Goal: Task Accomplishment & Management: Complete application form

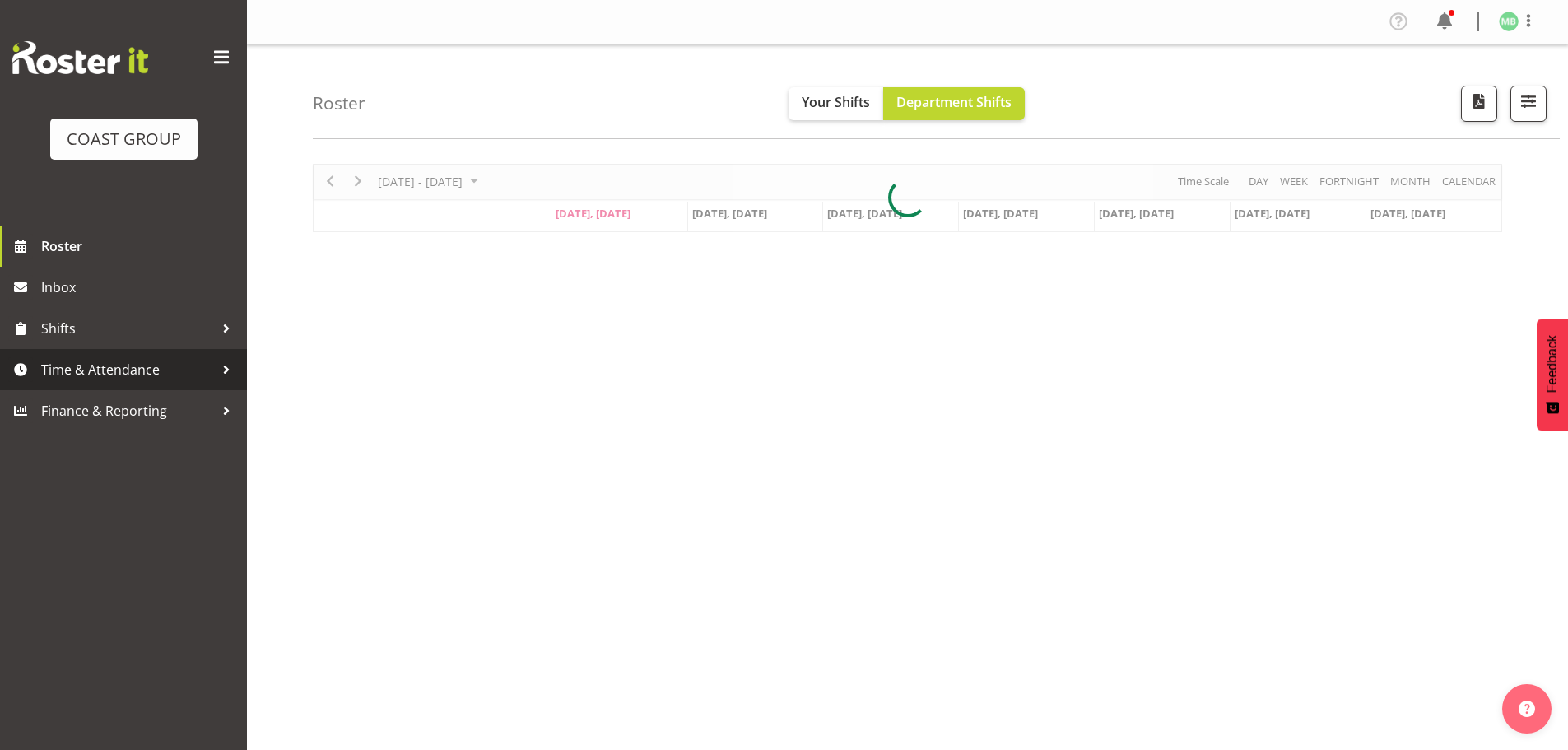
click at [77, 372] on span "Time & Attendance" at bounding box center [128, 370] width 173 height 25
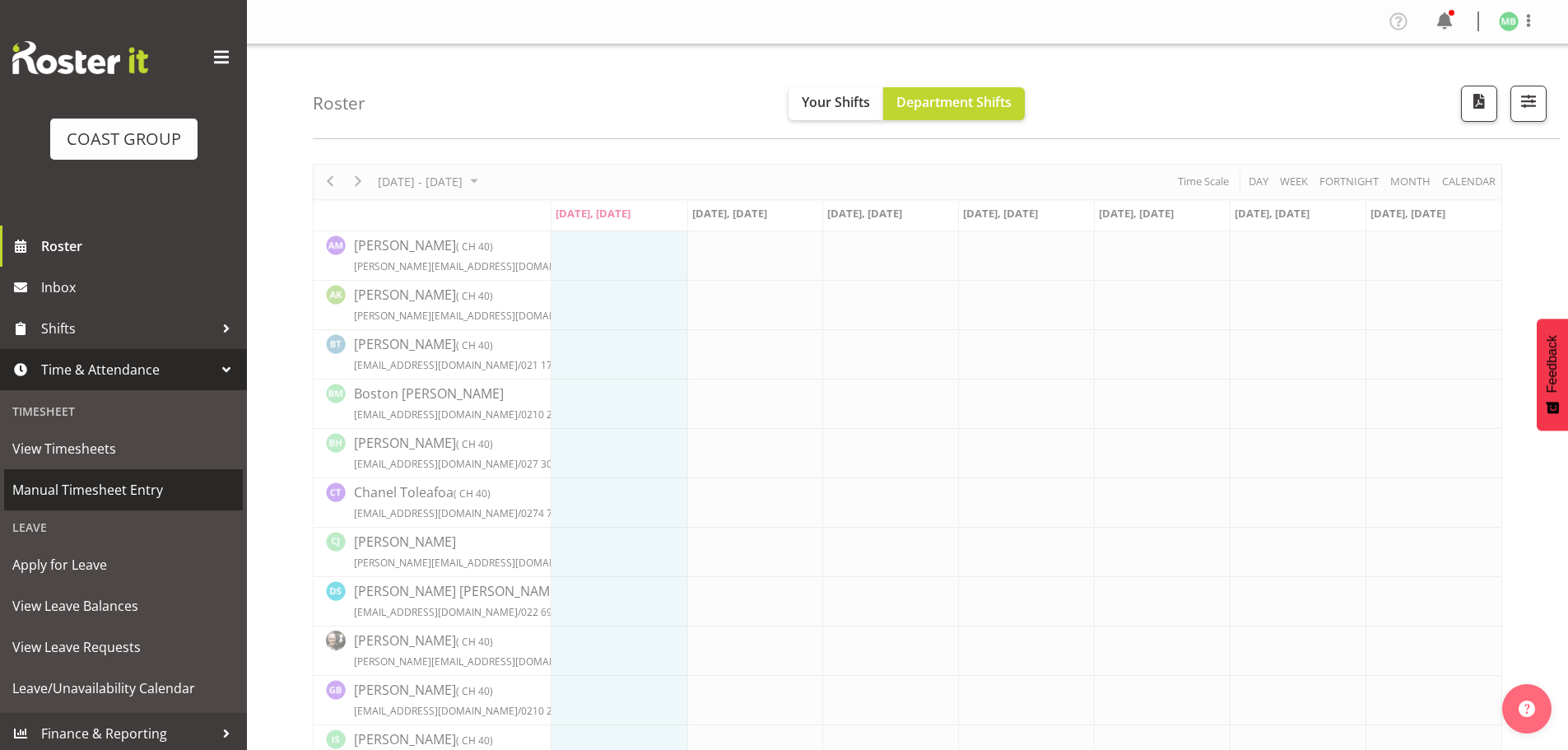
click at [71, 490] on span "Manual Timesheet Entry" at bounding box center [124, 490] width 222 height 25
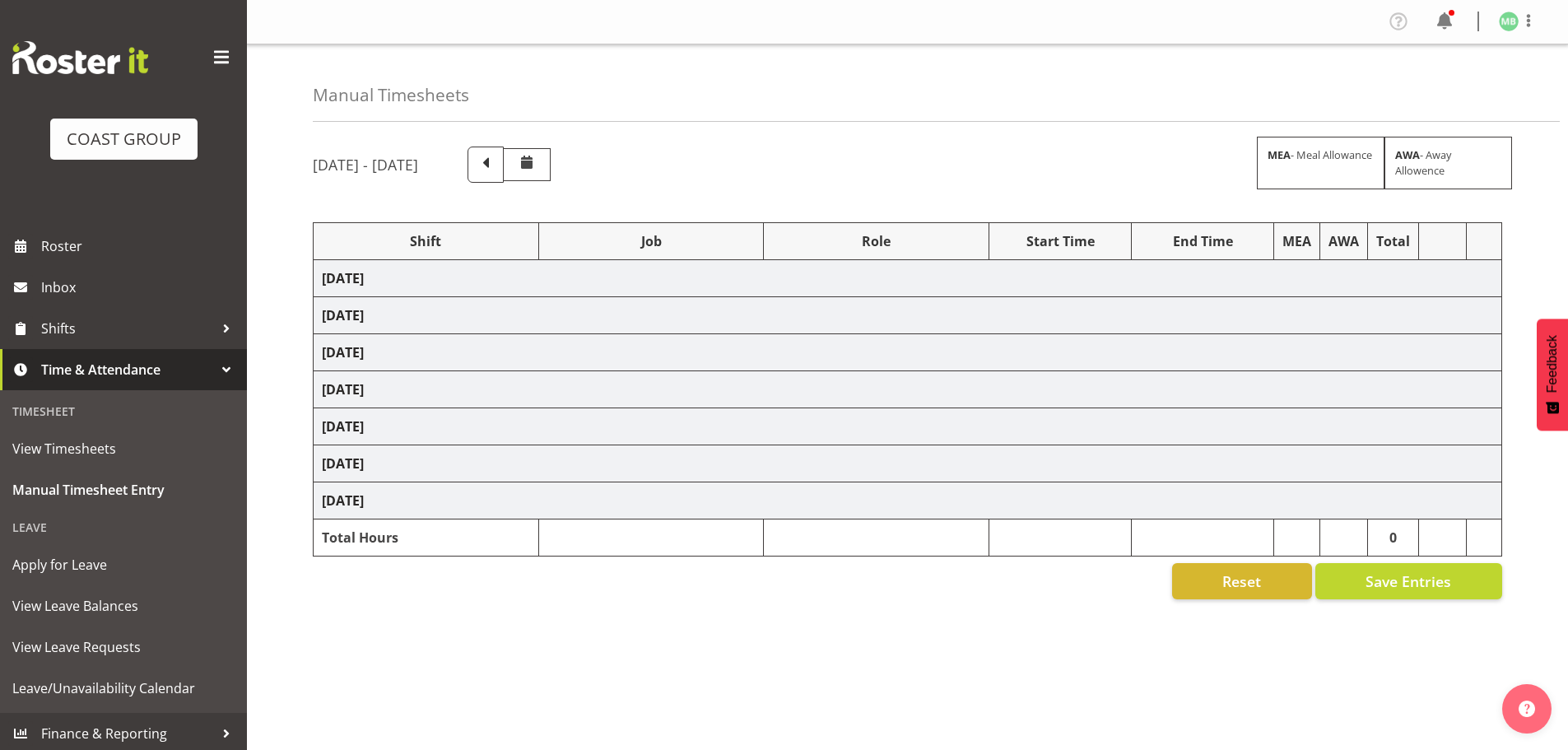
select select "16481"
select select "9465"
select select "16481"
select select "9465"
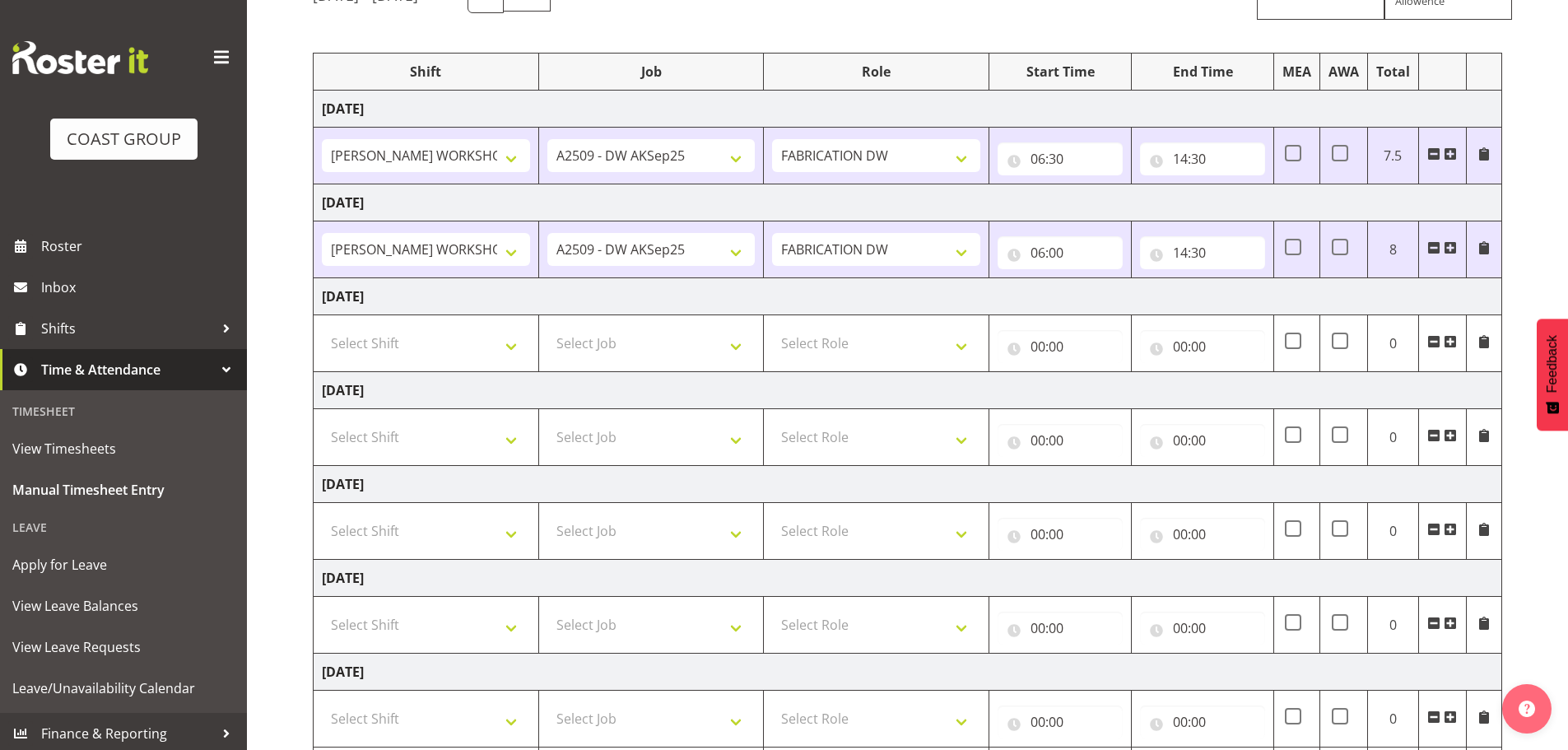
scroll to position [246, 0]
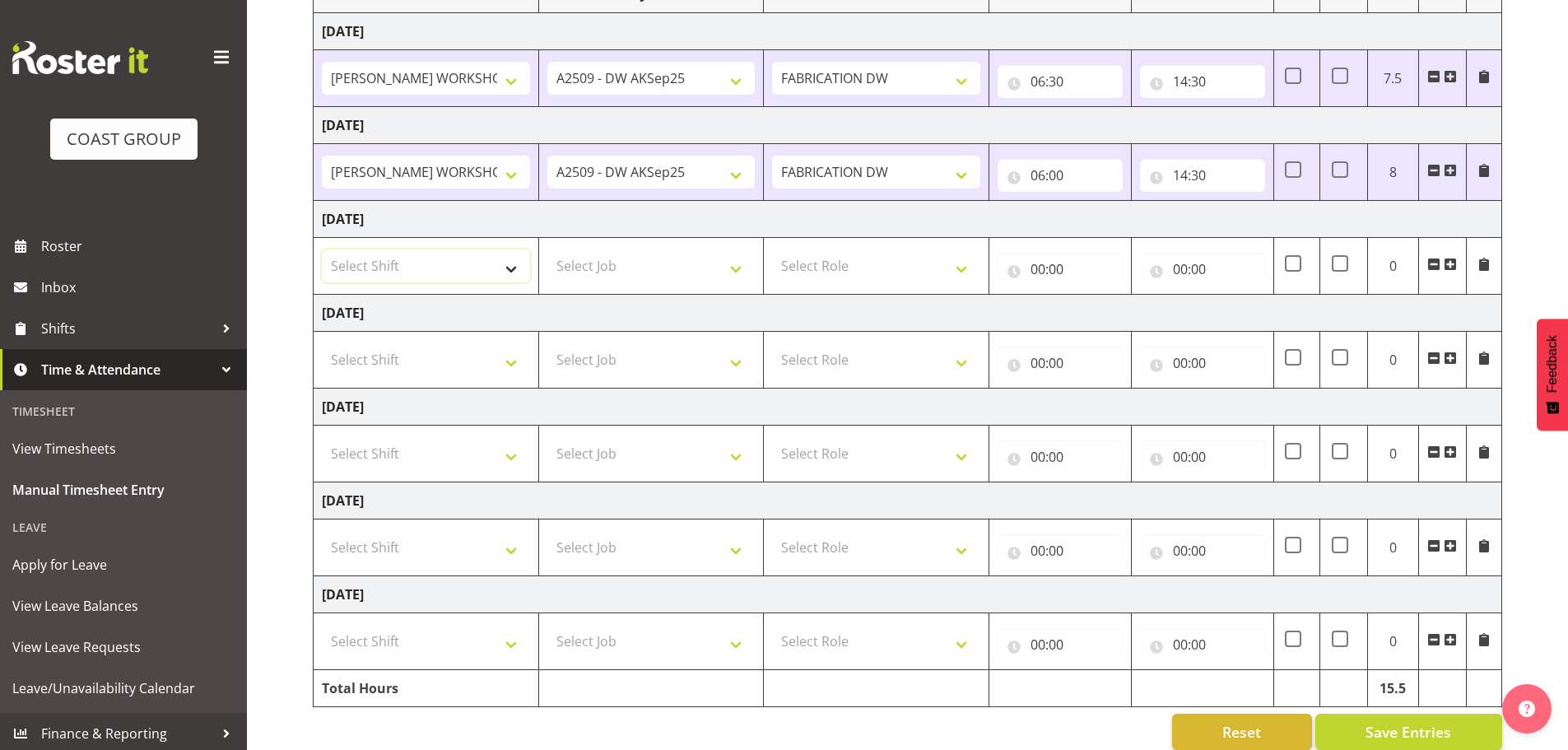
click at [458, 265] on select "Select Shift AKL SIGN ADMIN1 (LEAVE ALONE, DONT MAKE INACTIVE) DW ACCOUNT MANAG…" at bounding box center [425, 266] width 208 height 33
select select "16481"
click at [322, 249] on select "Select Shift AKL SIGN ADMIN1 (LEAVE ALONE, DONT MAKE INACTIVE) DW ACCOUNT MANAG…" at bounding box center [425, 266] width 208 height 33
click at [595, 263] on select "Select Job 1 Carlton Events 1 [PERSON_NAME][GEOGRAPHIC_DATA] 1 [PERSON_NAME][GE…" at bounding box center [651, 266] width 208 height 33
select select "9465"
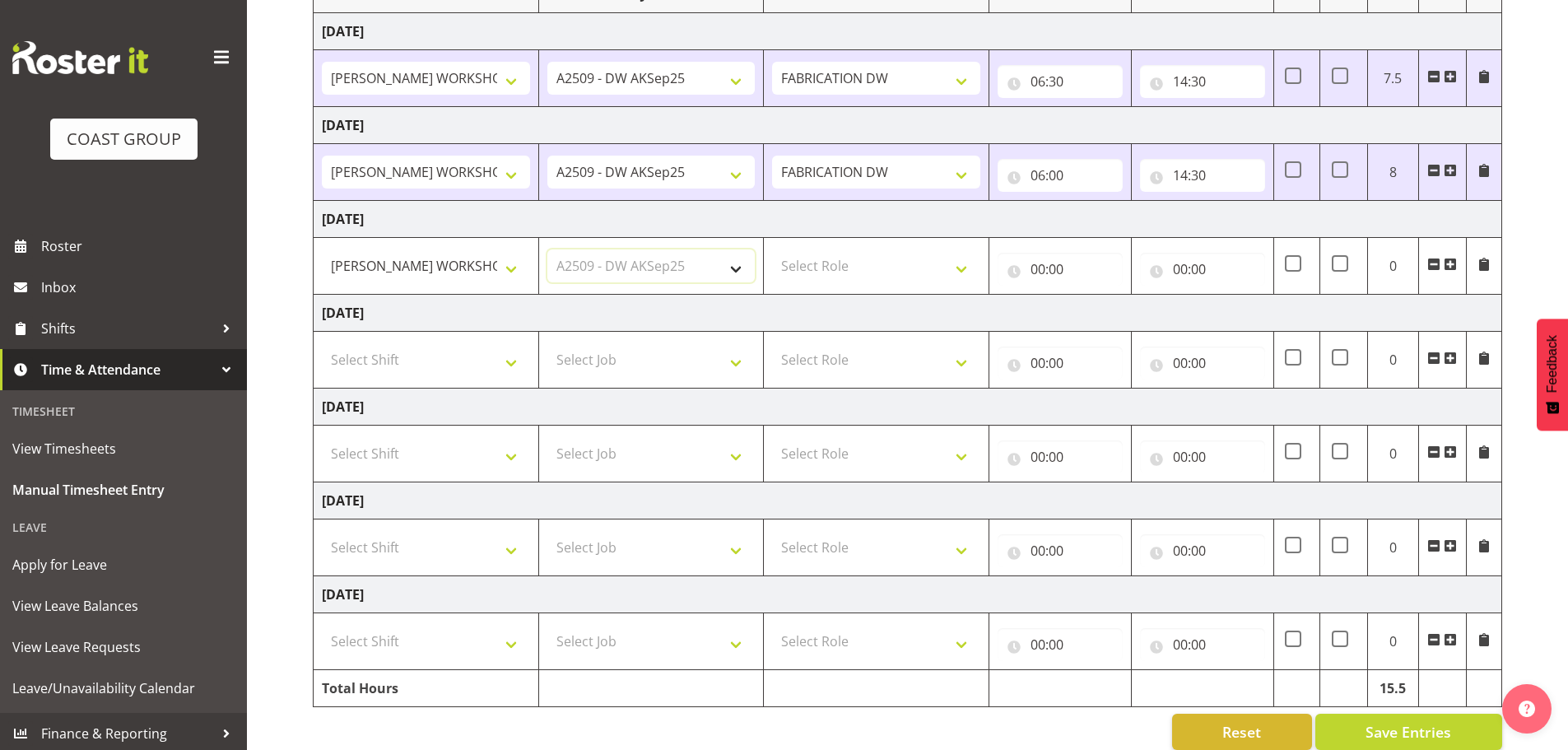
click at [547, 249] on select "Select Job 1 Carlton Events 1 [PERSON_NAME][GEOGRAPHIC_DATA] 1 [PERSON_NAME][GE…" at bounding box center [651, 266] width 208 height 33
click at [872, 269] on select "Select Role FABRICATION DW" at bounding box center [876, 266] width 208 height 33
select select "543"
click at [772, 249] on select "Select Role FABRICATION DW" at bounding box center [876, 266] width 208 height 33
click at [1041, 266] on input "00:00" at bounding box center [1060, 269] width 125 height 33
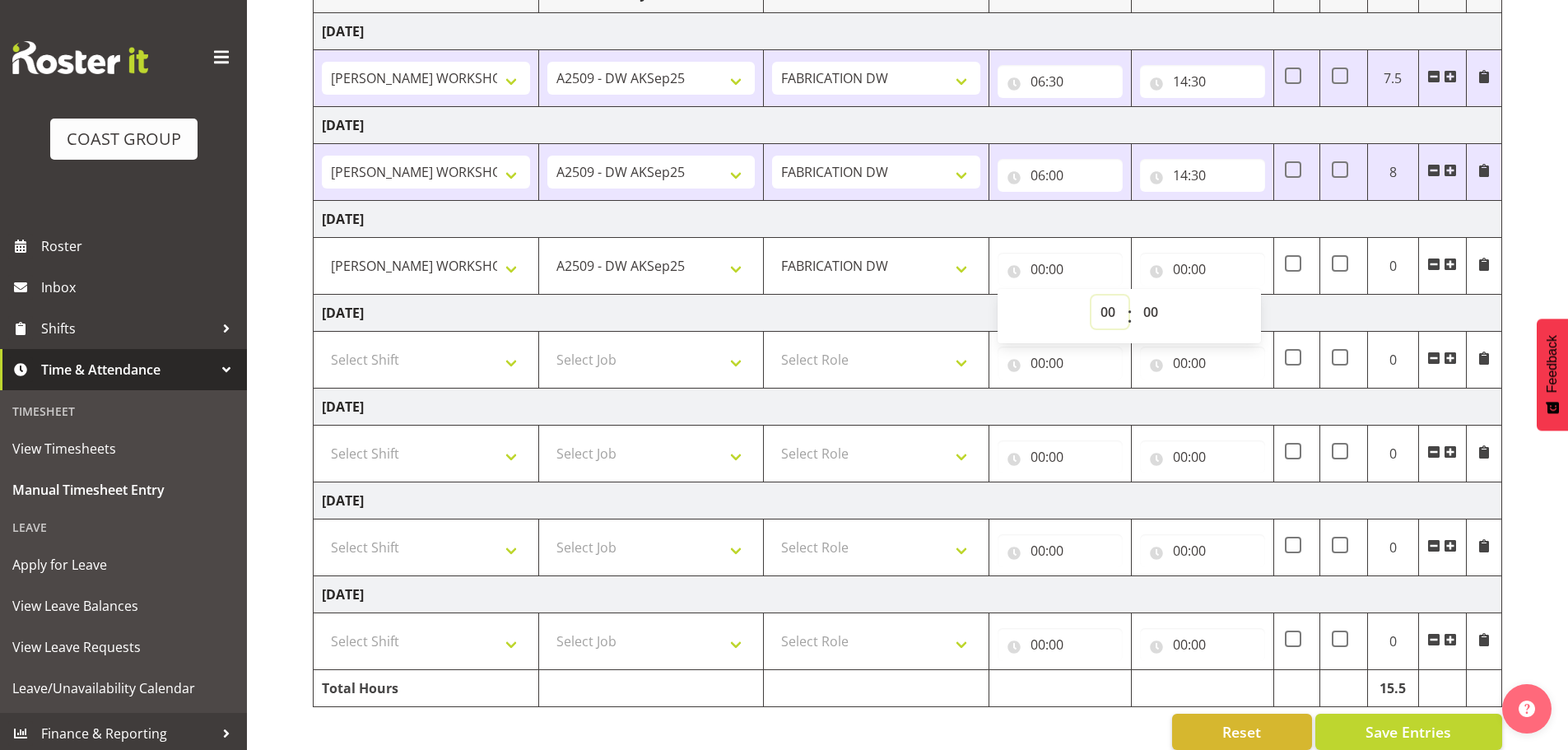
click at [1106, 313] on select "00 01 02 03 04 05 06 07 08 09 10 11 12 13 14 15 16 17 18 19 20 21 22 23" at bounding box center [1110, 312] width 37 height 33
select select "6"
click at [1091, 296] on select "00 01 02 03 04 05 06 07 08 09 10 11 12 13 14 15 16 17 18 19 20 21 22 23" at bounding box center [1110, 312] width 37 height 33
type input "06:00"
click at [1182, 263] on input "00:00" at bounding box center [1202, 269] width 125 height 33
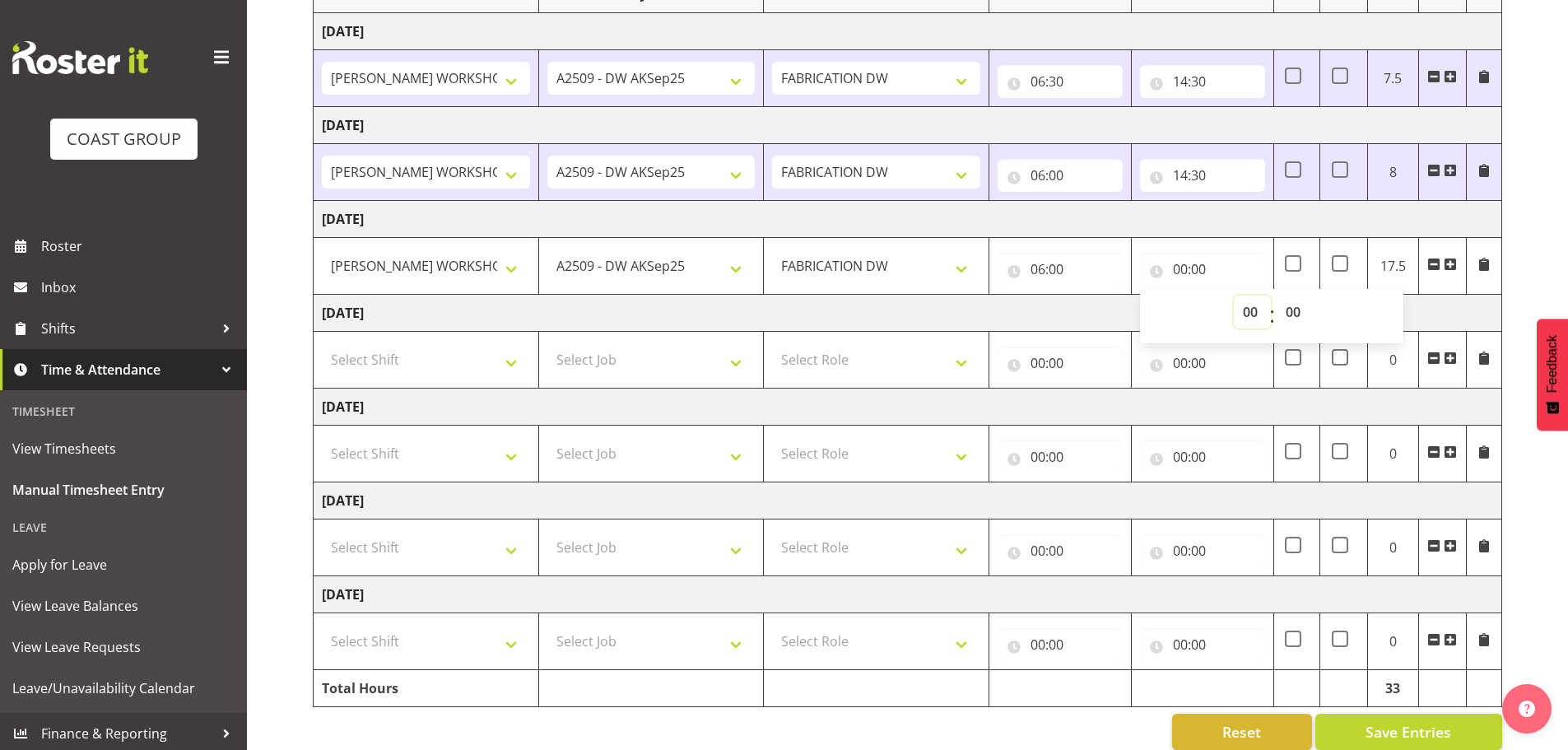
click at [1249, 306] on select "00 01 02 03 04 05 06 07 08 09 10 11 12 13 14 15 16 17 18 19 20 21 22 23" at bounding box center [1252, 312] width 37 height 33
select select "14"
click at [1234, 296] on select "00 01 02 03 04 05 06 07 08 09 10 11 12 13 14 15 16 17 18 19 20 21 22 23" at bounding box center [1252, 312] width 37 height 33
type input "14:00"
click at [1296, 307] on select "00 01 02 03 04 05 06 07 08 09 10 11 12 13 14 15 16 17 18 19 20 21 22 23 24 25 2…" at bounding box center [1295, 312] width 37 height 33
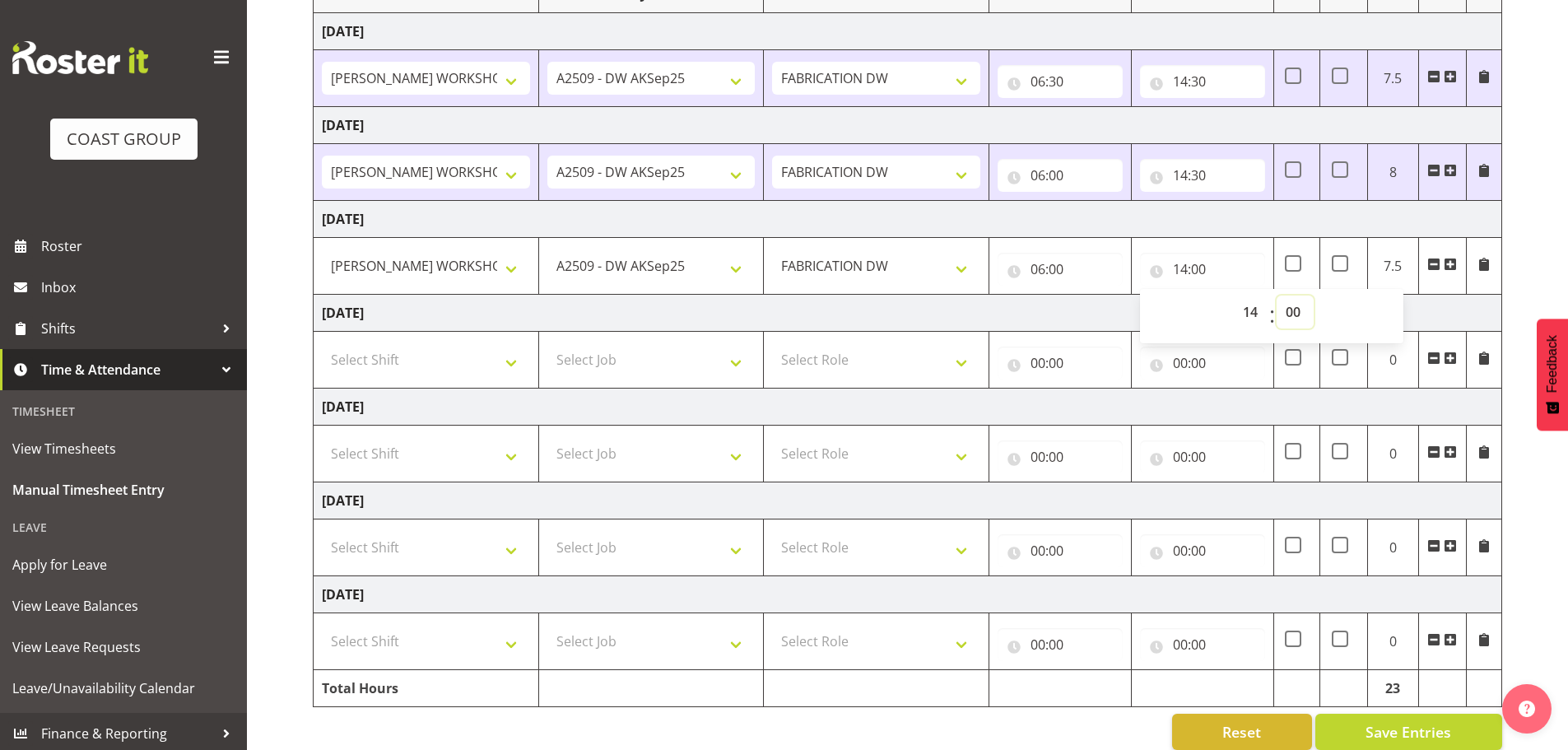
select select "30"
click at [1277, 296] on select "00 01 02 03 04 05 06 07 08 09 10 11 12 13 14 15 16 17 18 19 20 21 22 23 24 25 2…" at bounding box center [1295, 312] width 37 height 33
type input "14:30"
click at [1057, 77] on input "06:30" at bounding box center [1060, 81] width 125 height 33
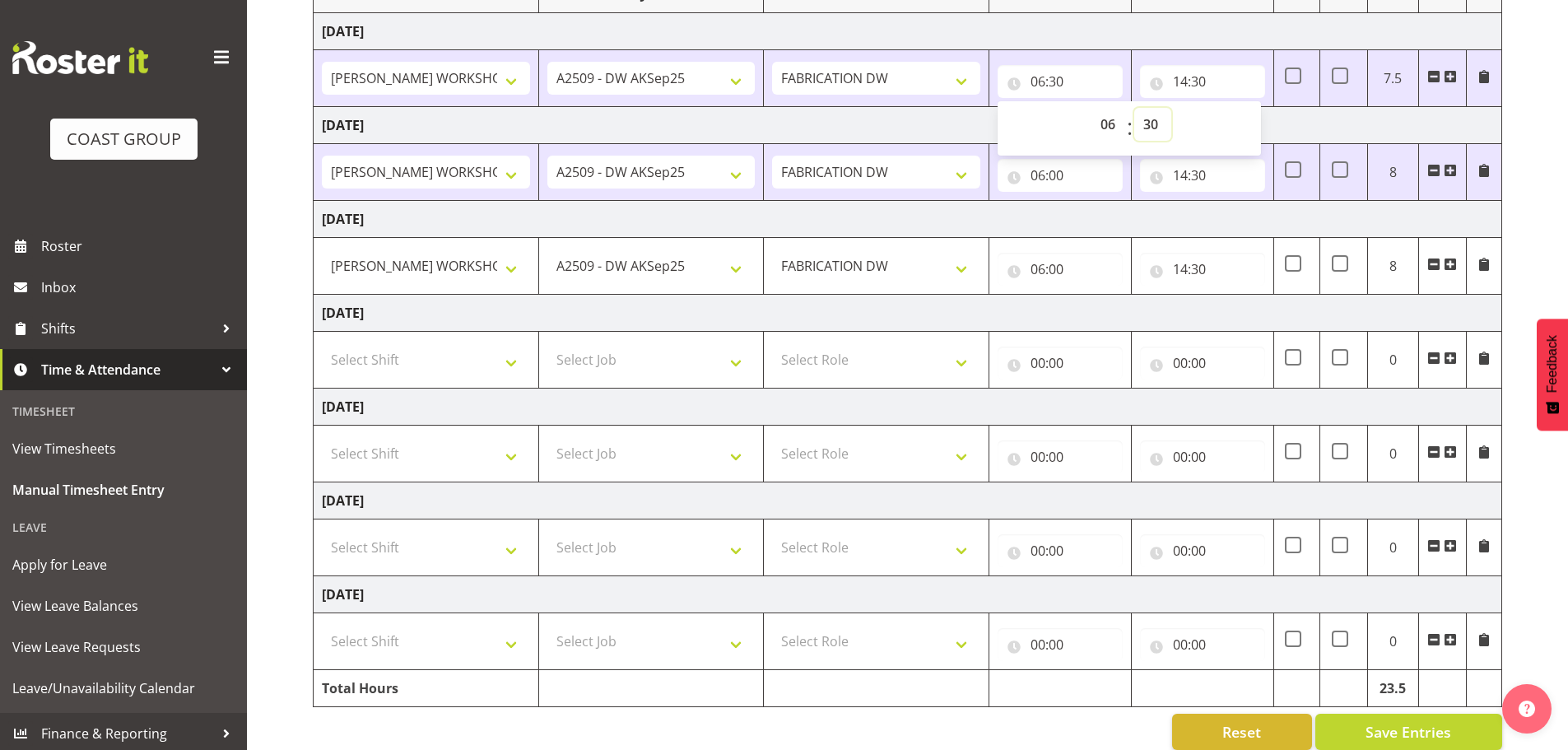
click at [1149, 125] on select "00 01 02 03 04 05 06 07 08 09 10 11 12 13 14 15 16 17 18 19 20 21 22 23 24 25 2…" at bounding box center [1152, 125] width 37 height 33
select select "0"
click at [1134, 108] on select "00 01 02 03 04 05 06 07 08 09 10 11 12 13 14 15 16 17 18 19 20 21 22 23 24 25 2…" at bounding box center [1152, 125] width 37 height 33
type input "06:00"
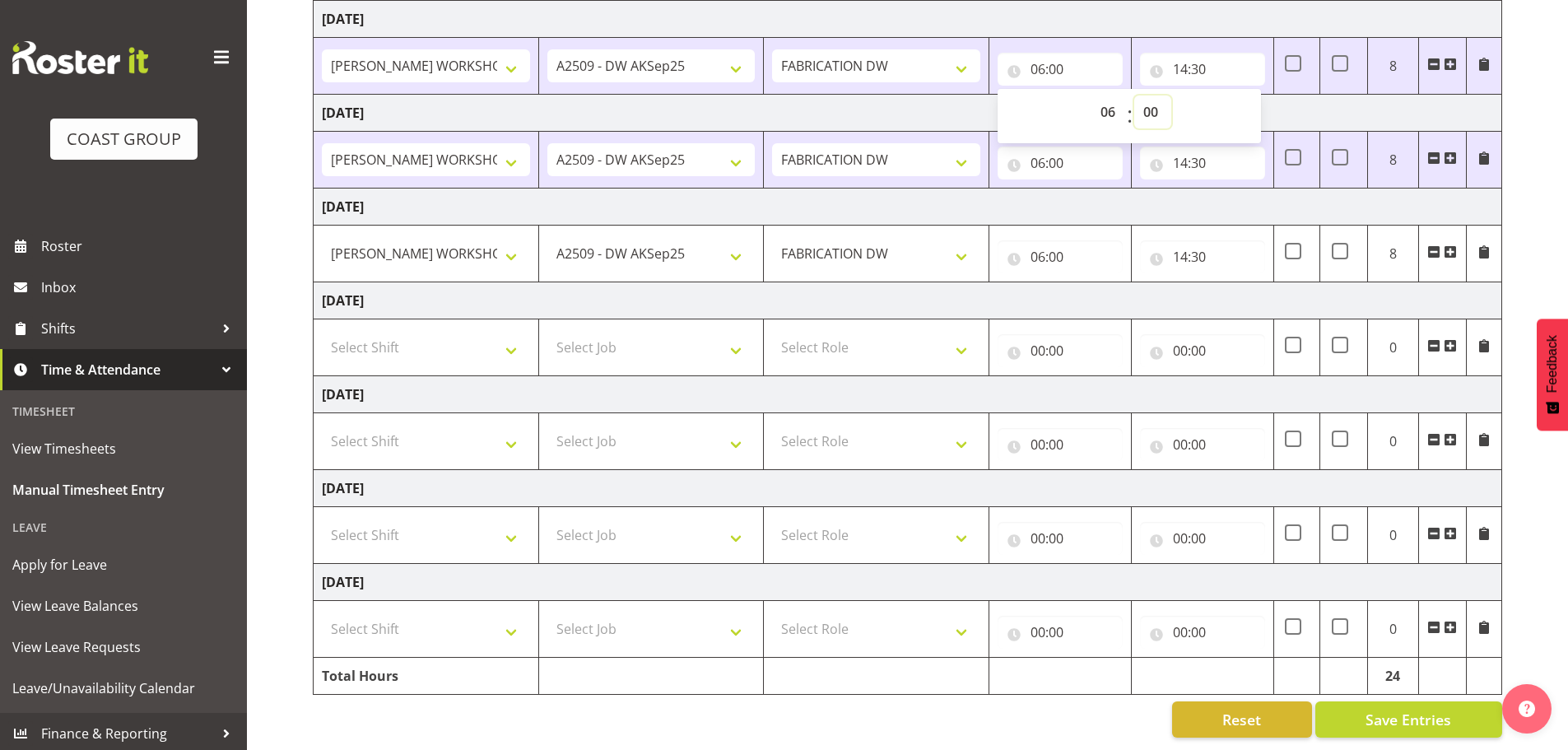
scroll to position [272, 0]
click at [1399, 708] on span "Save Entries" at bounding box center [1408, 719] width 86 height 21
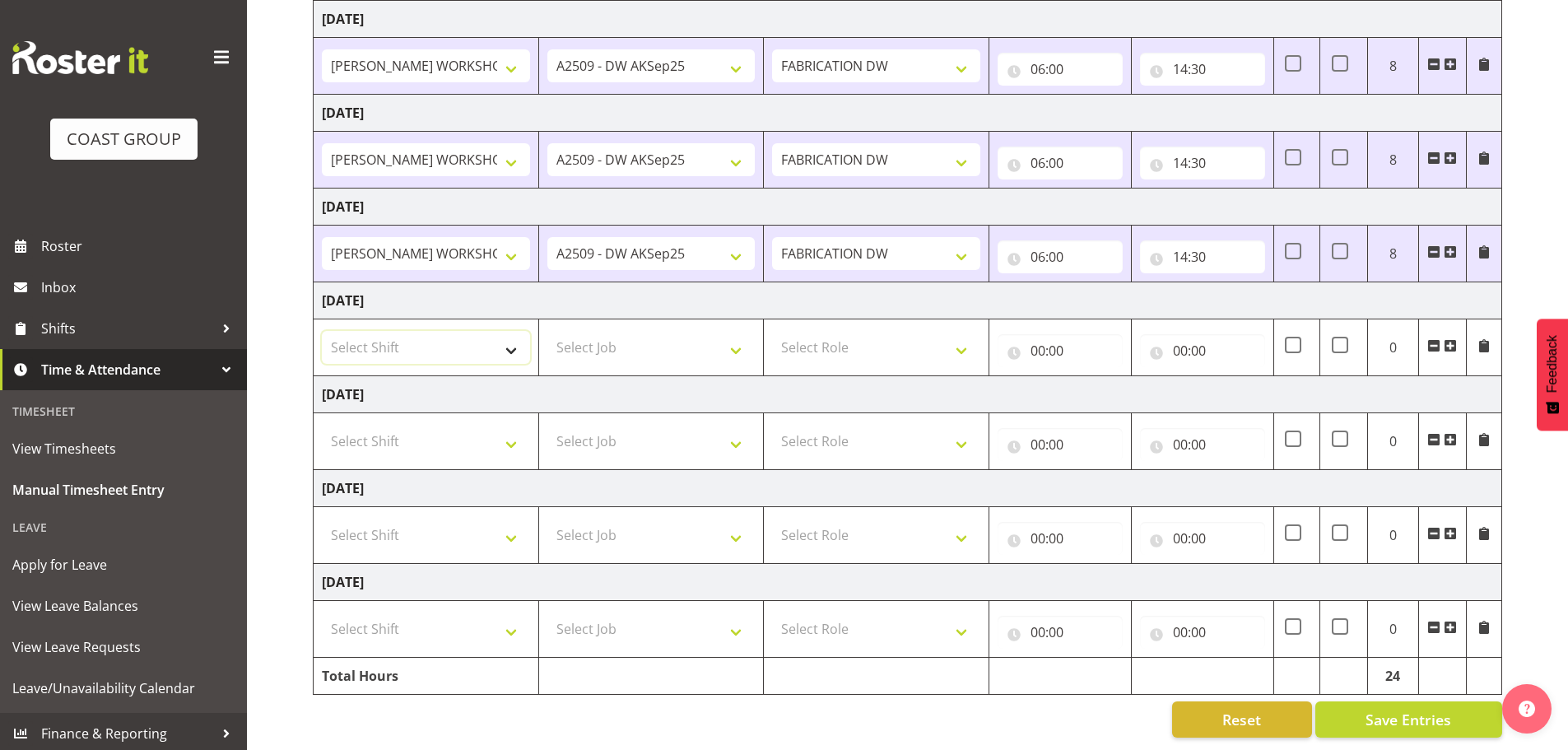
click at [432, 331] on select "Select Shift AKL SIGN ADMIN1 (LEAVE ALONE, DONT MAKE INACTIVE) DW ACCOUNT MANAG…" at bounding box center [425, 347] width 208 height 33
select select "16481"
click at [322, 331] on select "Select Shift AKL SIGN ADMIN1 (LEAVE ALONE, DONT MAKE INACTIVE) DW ACCOUNT MANAG…" at bounding box center [425, 347] width 208 height 33
click at [596, 331] on select "Select Job 1 Carlton Events 1 [PERSON_NAME][GEOGRAPHIC_DATA] 1 [PERSON_NAME][GE…" at bounding box center [651, 347] width 208 height 33
select select "9465"
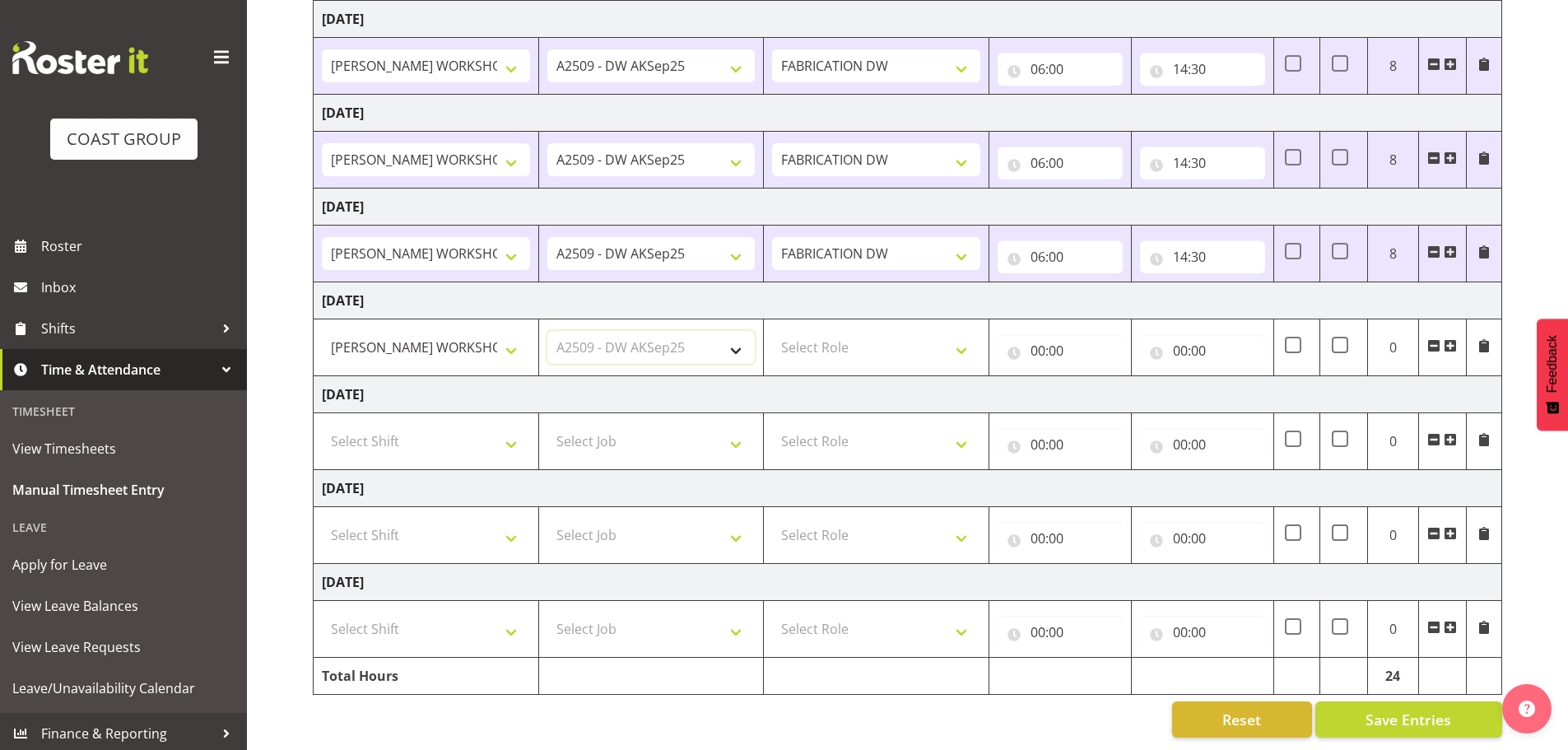
click at [547, 331] on select "Select Job 1 Carlton Events 1 [PERSON_NAME][GEOGRAPHIC_DATA] 1 [PERSON_NAME][GE…" at bounding box center [651, 347] width 208 height 33
click at [854, 334] on select "Select Role FABRICATION DW" at bounding box center [876, 347] width 208 height 33
select select "543"
click at [772, 331] on select "Select Role FABRICATION DW" at bounding box center [876, 347] width 208 height 33
drag, startPoint x: 1036, startPoint y: 332, endPoint x: 1073, endPoint y: 361, distance: 47.0
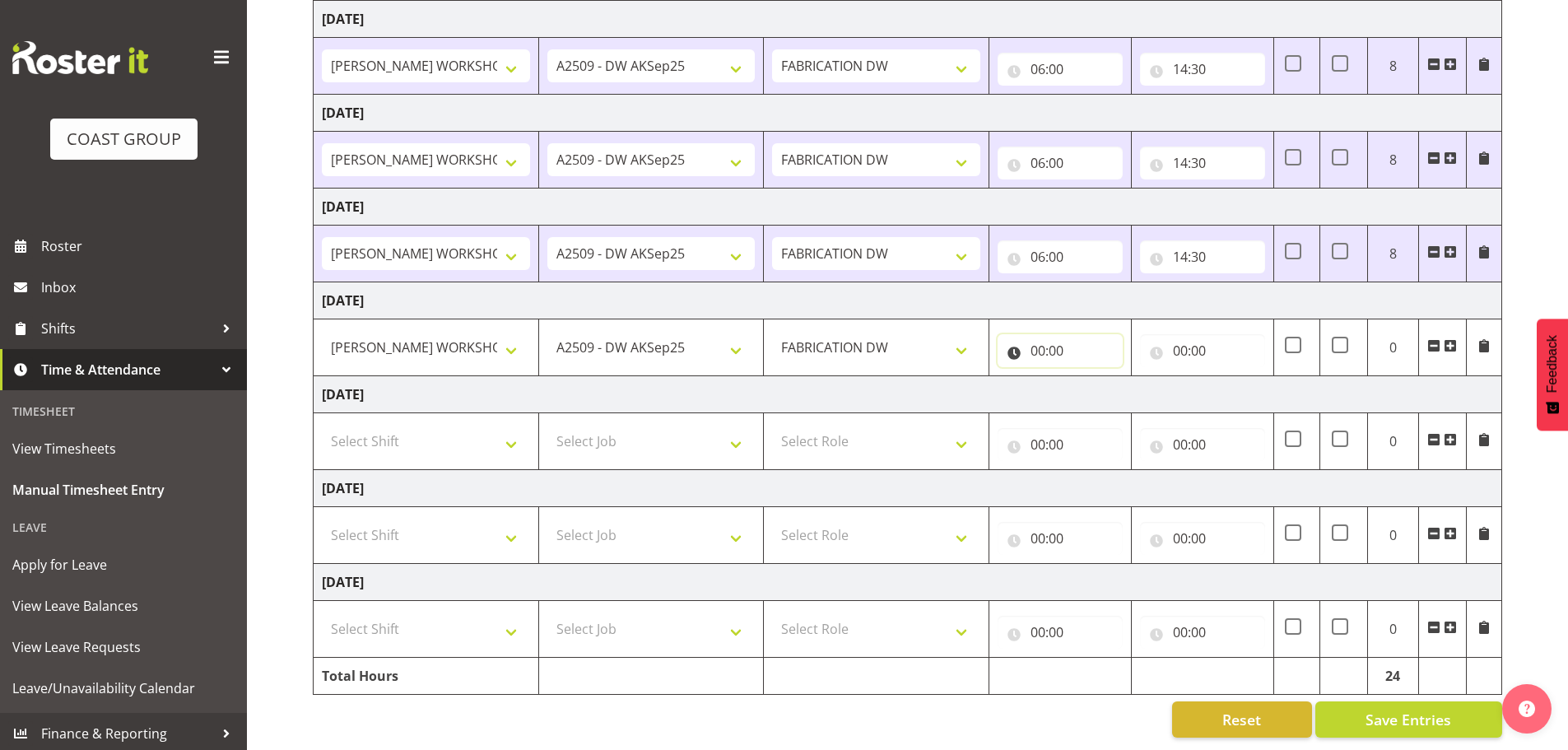
click at [1037, 334] on input "00:00" at bounding box center [1060, 351] width 125 height 33
click at [1101, 384] on select "00 01 02 03 04 05 06 07 08 09 10 11 12 13 14 15 16 17 18 19 20 21 22 23" at bounding box center [1110, 393] width 37 height 33
select select "6"
click at [1091, 377] on select "00 01 02 03 04 05 06 07 08 09 10 11 12 13 14 15 16 17 18 19 20 21 22 23" at bounding box center [1110, 393] width 37 height 33
type input "06:00"
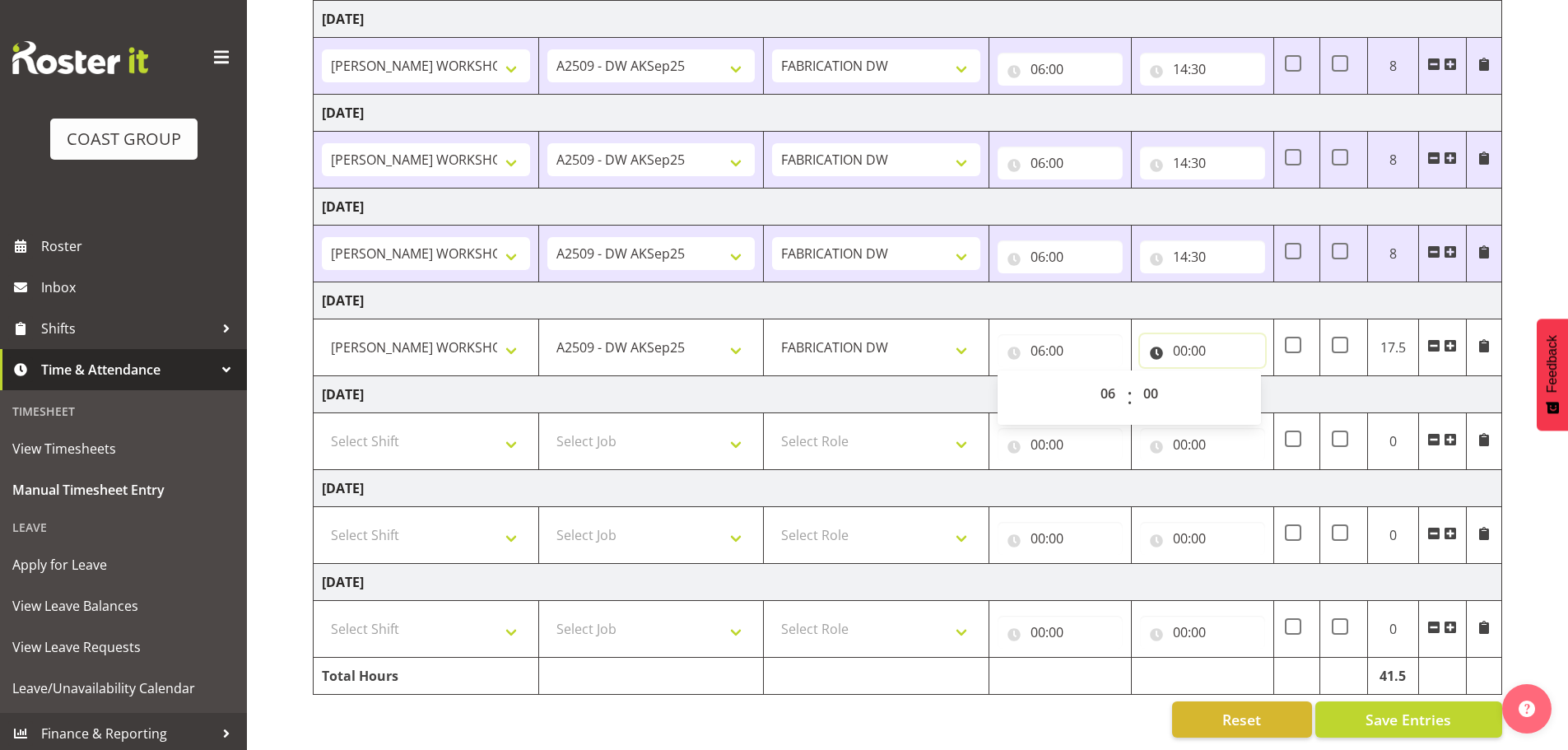
click at [1181, 337] on input "00:00" at bounding box center [1202, 351] width 125 height 33
click at [1251, 380] on select "00 01 02 03 04 05 06 07 08 09 10 11 12 13 14 15 16 17 18 19 20 21 22 23" at bounding box center [1252, 393] width 37 height 33
select select "14"
click at [1234, 377] on select "00 01 02 03 04 05 06 07 08 09 10 11 12 13 14 15 16 17 18 19 20 21 22 23" at bounding box center [1252, 393] width 37 height 33
type input "14:00"
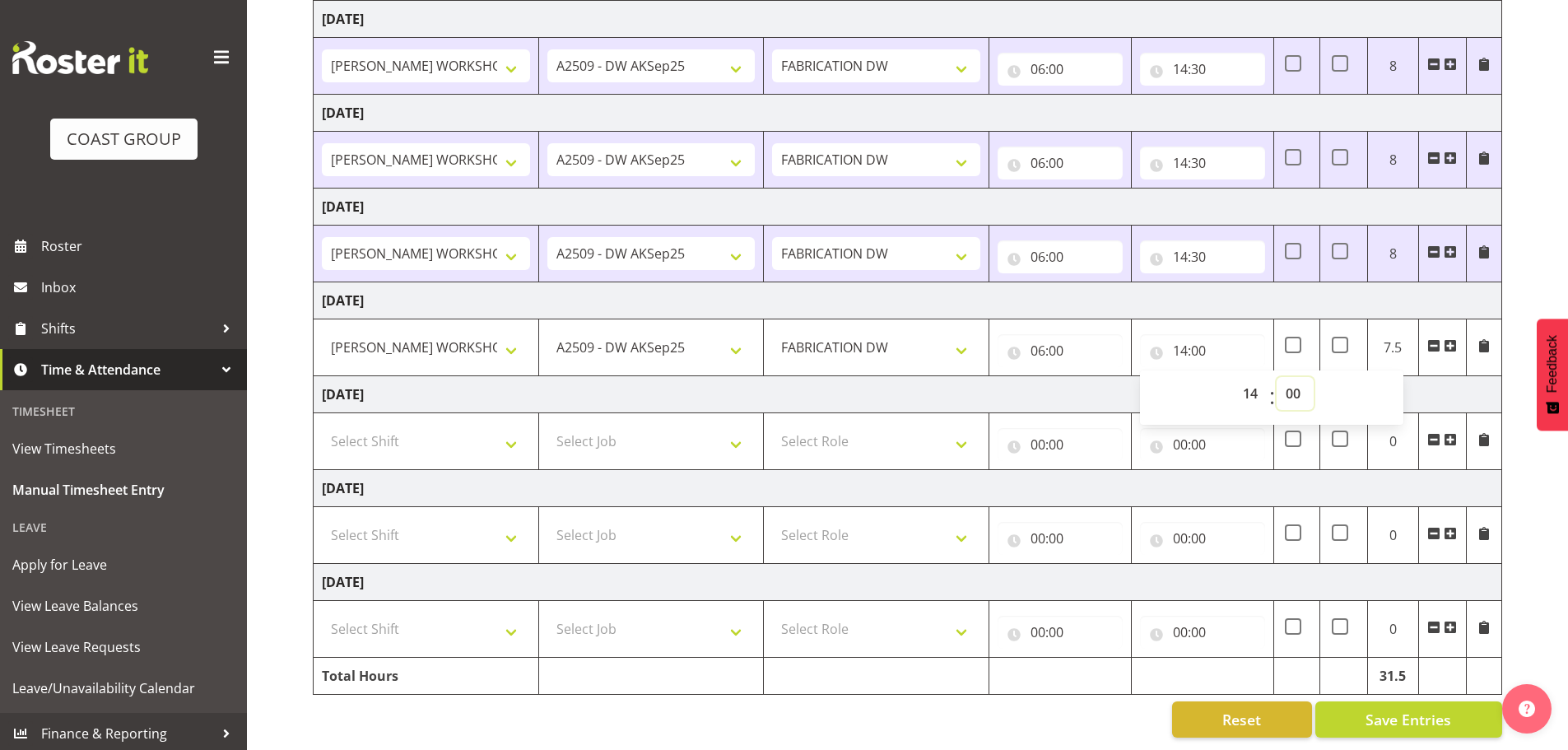
click at [1297, 384] on select "00 01 02 03 04 05 06 07 08 09 10 11 12 13 14 15 16 17 18 19 20 21 22 23 24 25 2…" at bounding box center [1295, 393] width 37 height 33
select select "30"
click at [1277, 377] on select "00 01 02 03 04 05 06 07 08 09 10 11 12 13 14 15 16 17 18 19 20 21 22 23 24 25 2…" at bounding box center [1295, 393] width 37 height 33
type input "14:30"
click at [1547, 495] on div "[DATE] - [DATE] MEA - Meal Allowance AWA - Away Allowence Shift Job Role Start …" at bounding box center [941, 312] width 1255 height 875
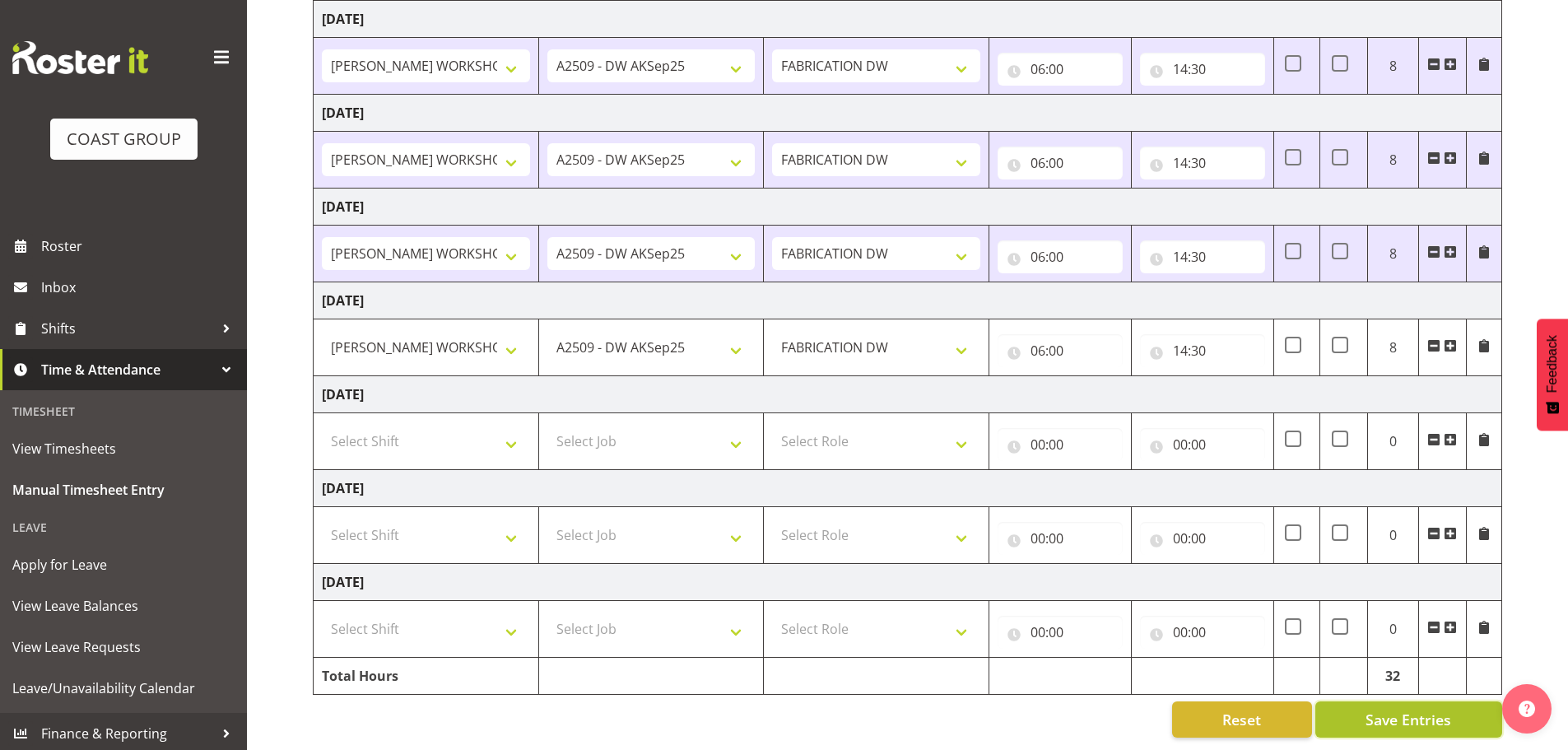
click at [1400, 709] on span "Save Entries" at bounding box center [1408, 719] width 86 height 21
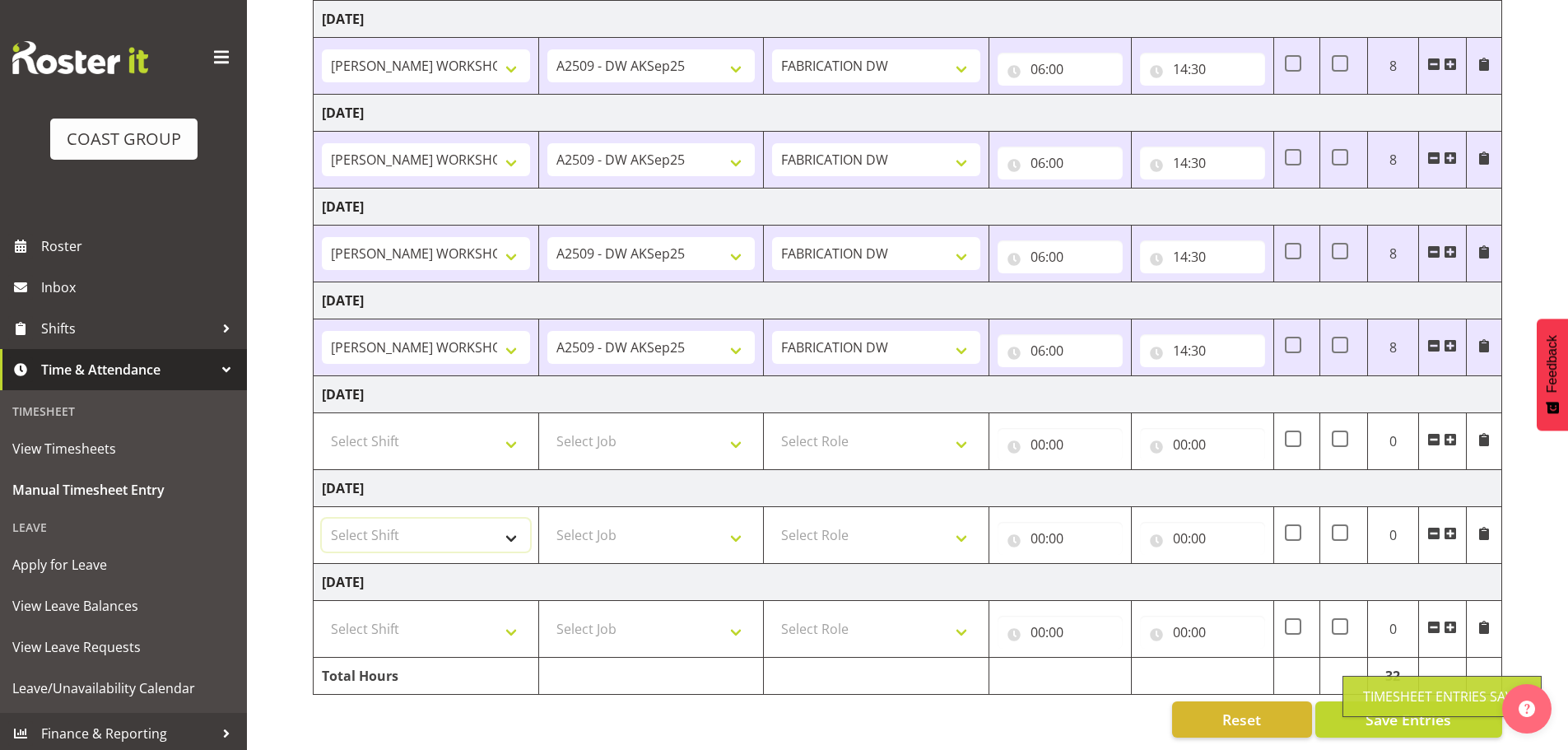
drag, startPoint x: 382, startPoint y: 515, endPoint x: 391, endPoint y: 516, distance: 9.1
click at [382, 518] on select "Select Shift AKL SIGN ADMIN1 (LEAVE ALONE, DONT MAKE INACTIVE) DW ACCOUNT MANAG…" at bounding box center [425, 534] width 208 height 33
select select "16481"
click at [322, 518] on select "Select Shift AKL SIGN ADMIN1 (LEAVE ALONE, DONT MAKE INACTIVE) DW ACCOUNT MANAG…" at bounding box center [425, 534] width 208 height 33
click at [590, 518] on select "Select Job 1 Carlton Events 1 [PERSON_NAME][GEOGRAPHIC_DATA] 1 [PERSON_NAME][GE…" at bounding box center [651, 534] width 208 height 33
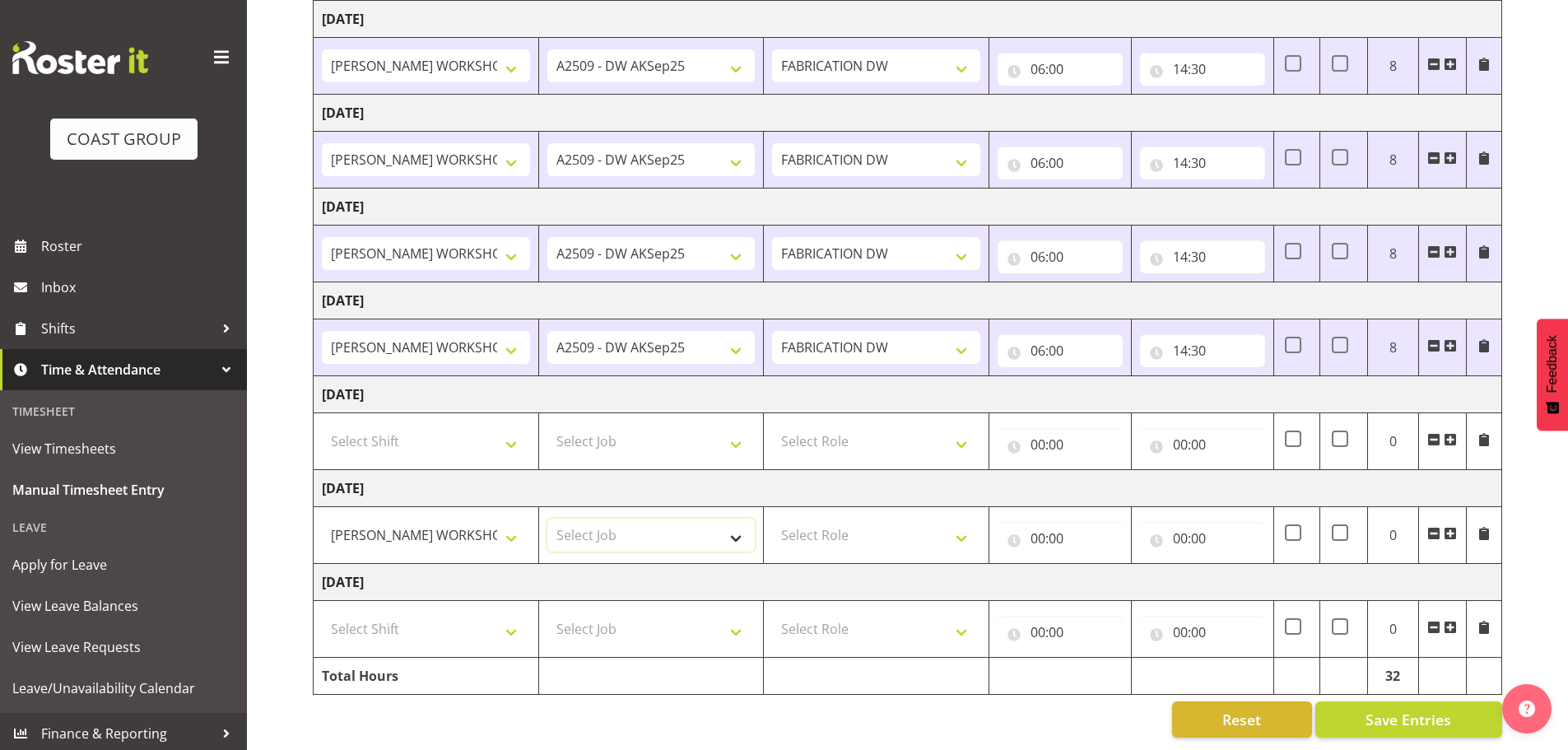
select select "9465"
click at [547, 518] on select "Select Job 1 Carlton Events 1 [PERSON_NAME][GEOGRAPHIC_DATA] 1 [PERSON_NAME][GE…" at bounding box center [651, 534] width 208 height 33
click at [818, 518] on select "Select Role FABRICATION DW" at bounding box center [876, 534] width 208 height 33
select select "543"
click at [772, 518] on select "Select Role FABRICATION DW" at bounding box center [876, 534] width 208 height 33
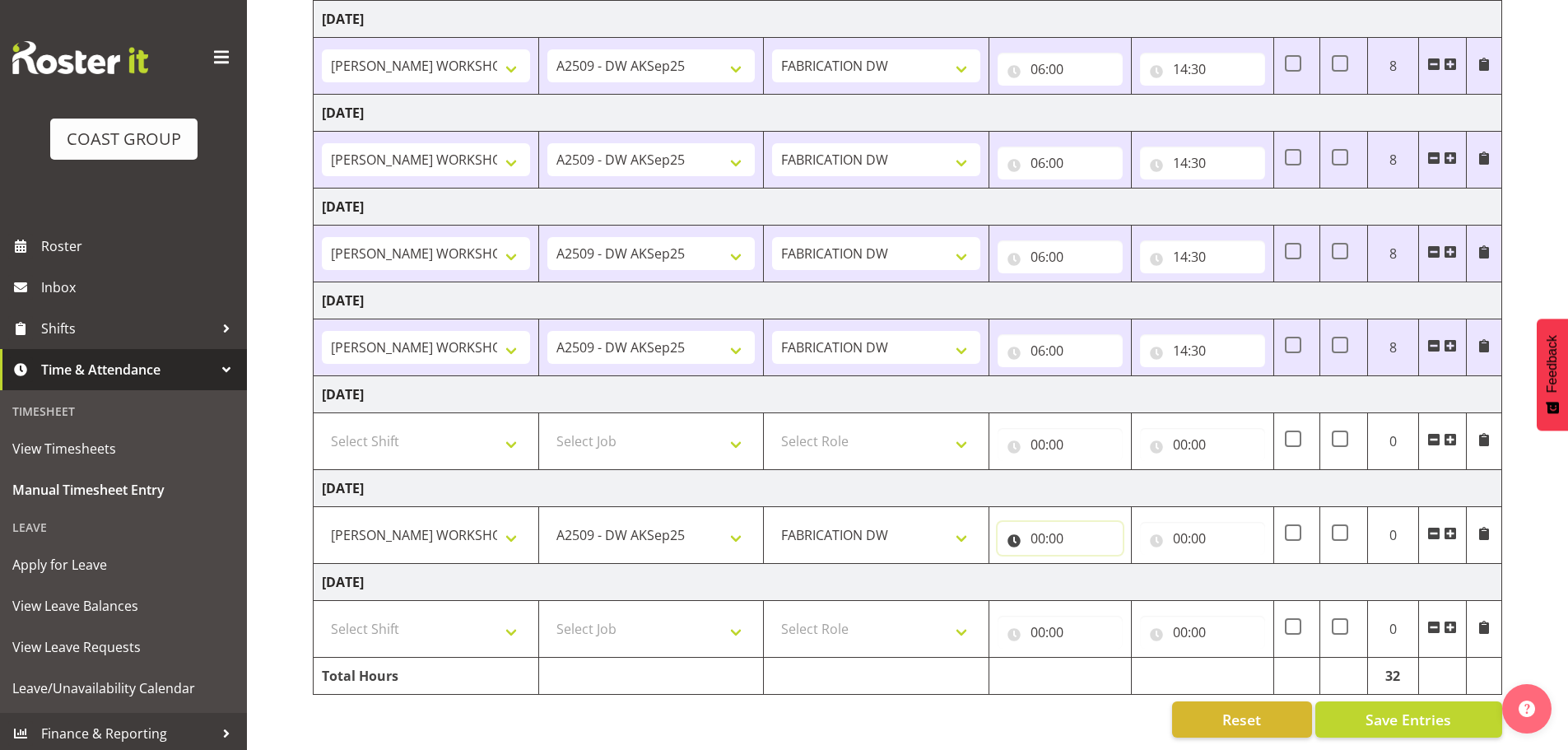
click at [1039, 525] on input "00:00" at bounding box center [1060, 538] width 125 height 33
click at [1102, 565] on select "00 01 02 03 04 05 06 07 08 09 10 11 12 13 14 15 16 17 18 19 20 21 22 23" at bounding box center [1110, 581] width 37 height 33
select select "5"
click at [1091, 564] on select "00 01 02 03 04 05 06 07 08 09 10 11 12 13 14 15 16 17 18 19 20 21 22 23" at bounding box center [1110, 581] width 37 height 33
type input "05:00"
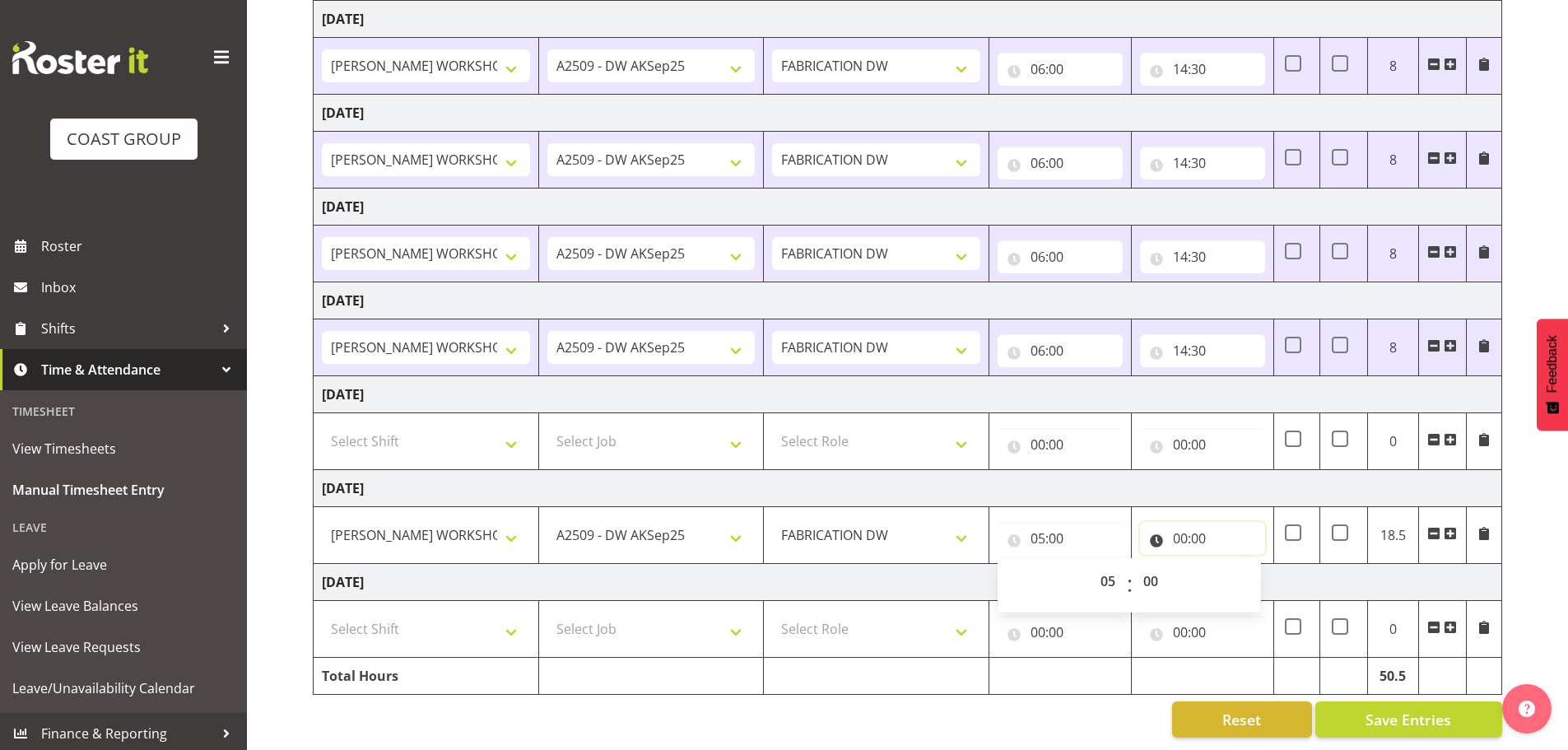
click at [1177, 522] on input "00:00" at bounding box center [1202, 538] width 125 height 33
click at [1251, 574] on select "00 01 02 03 04 05 06 07 08 09 10 11 12 13 14 15 16 17 18 19 20 21 22 23" at bounding box center [1252, 581] width 37 height 33
select select "14"
click at [1234, 564] on select "00 01 02 03 04 05 06 07 08 09 10 11 12 13 14 15 16 17 18 19 20 21 22 23" at bounding box center [1252, 581] width 37 height 33
type input "14:00"
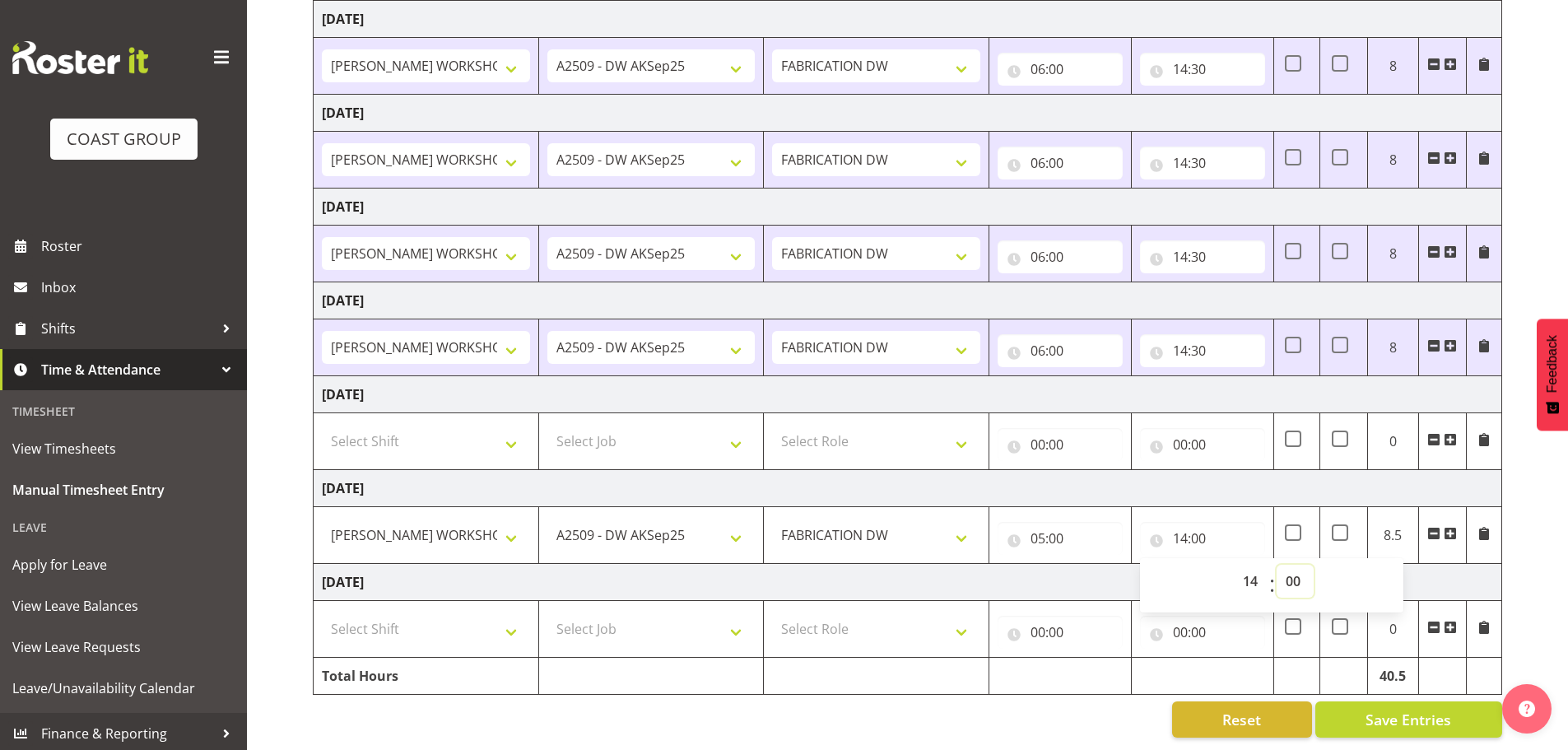
click at [1293, 568] on select "00 01 02 03 04 05 06 07 08 09 10 11 12 13 14 15 16 17 18 19 20 21 22 23 24 25 2…" at bounding box center [1295, 581] width 37 height 33
select select "30"
click at [1277, 564] on select "00 01 02 03 04 05 06 07 08 09 10 11 12 13 14 15 16 17 18 19 20 21 22 23 24 25 2…" at bounding box center [1295, 581] width 37 height 33
type input "14:30"
click at [1532, 542] on div "[DATE] - [DATE] MEA - Meal Allowance AWA - Away Allowence Shift Job Role Start …" at bounding box center [941, 312] width 1255 height 875
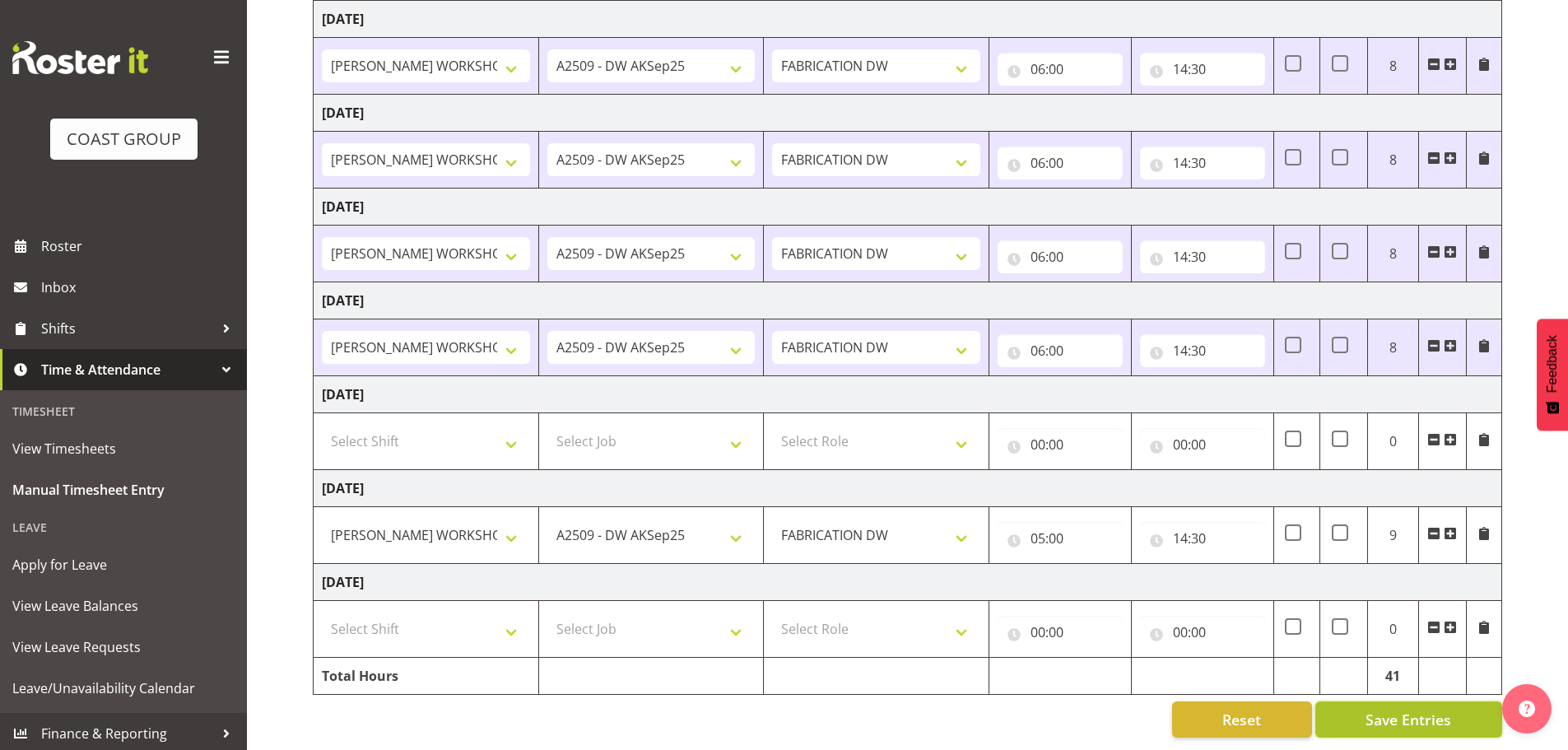
click at [1411, 711] on span "Save Entries" at bounding box center [1408, 719] width 86 height 21
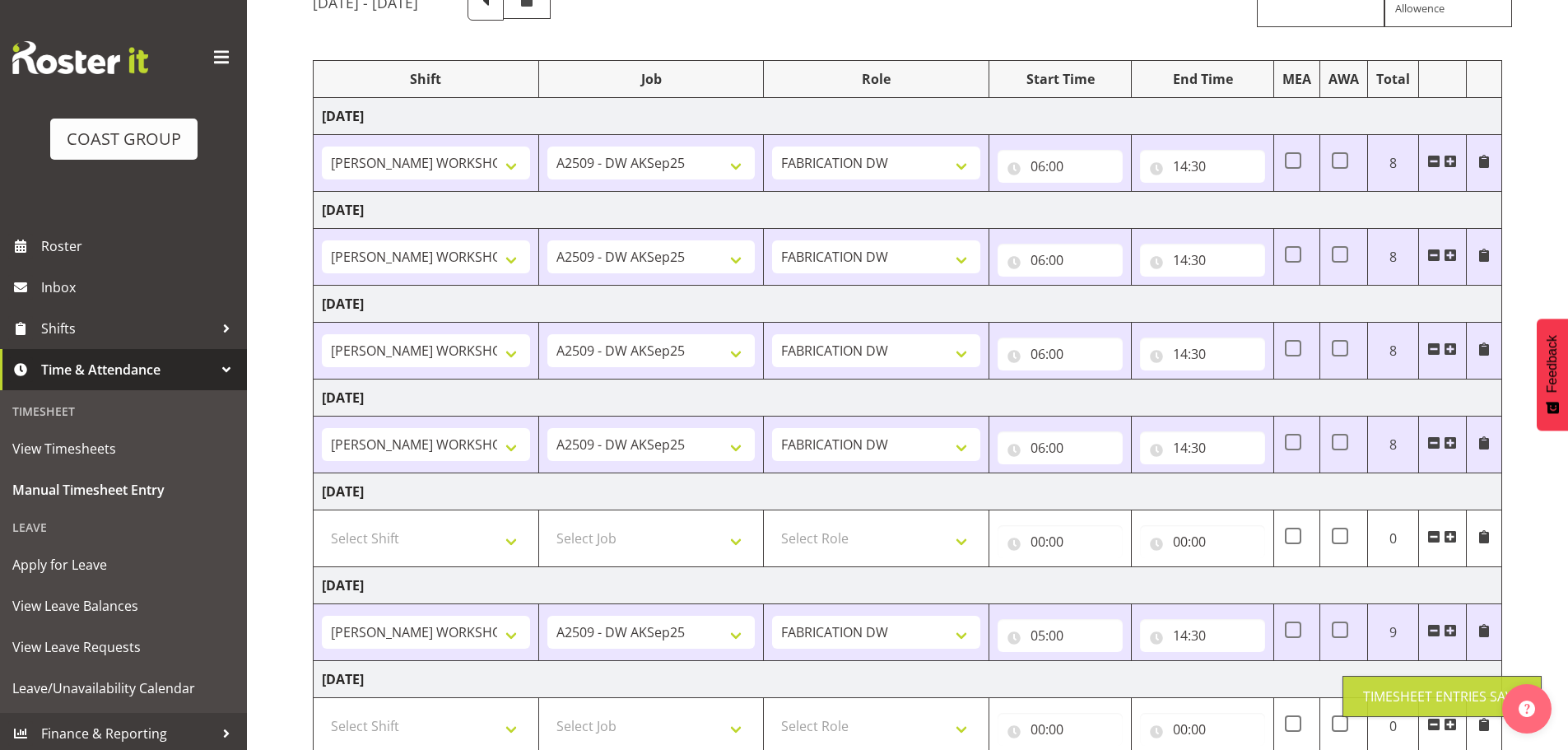
scroll to position [0, 0]
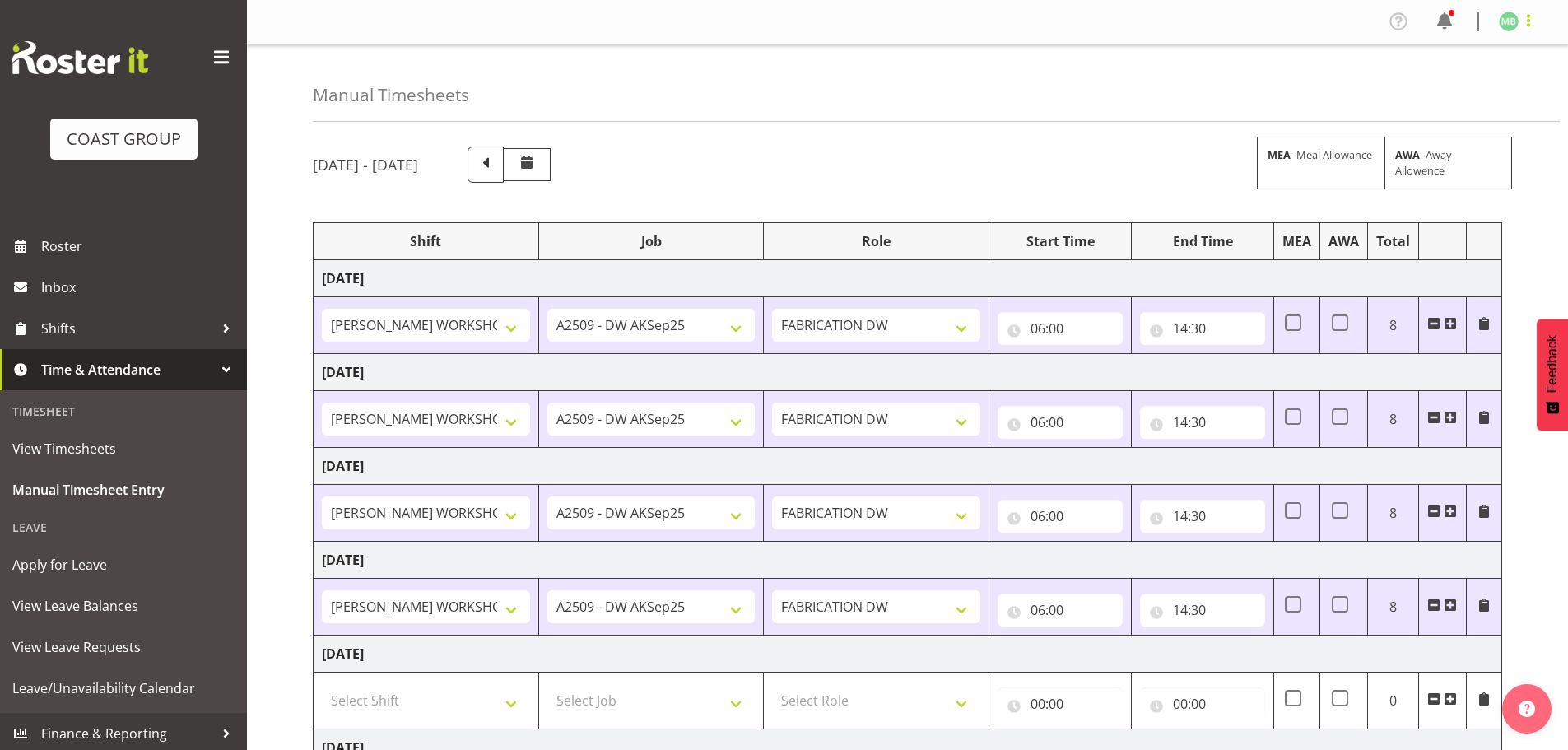
click at [1526, 16] on span at bounding box center [1528, 20] width 19 height 19
click at [1450, 83] on link "Log Out" at bounding box center [1459, 86] width 158 height 30
